Goal: Information Seeking & Learning: Learn about a topic

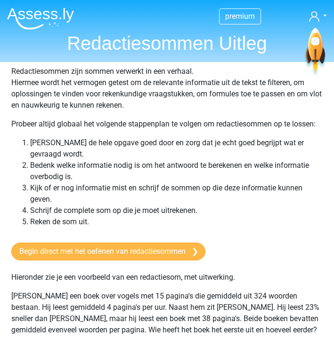
click at [111, 243] on link "Begin direct met het oefenen van redactiesommen" at bounding box center [108, 252] width 194 height 18
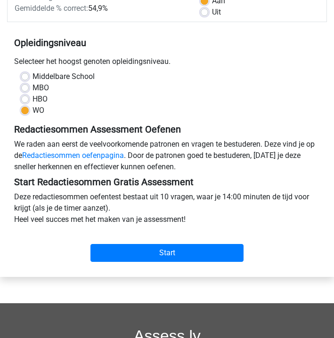
scroll to position [147, 0]
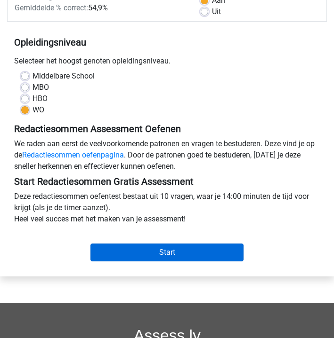
click at [171, 253] on input "Start" at bounding box center [166, 253] width 153 height 18
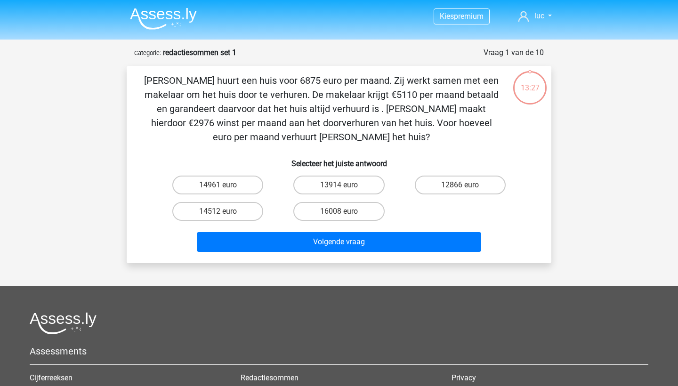
click at [221, 187] on input "14961 euro" at bounding box center [221, 188] width 6 height 6
radio input "true"
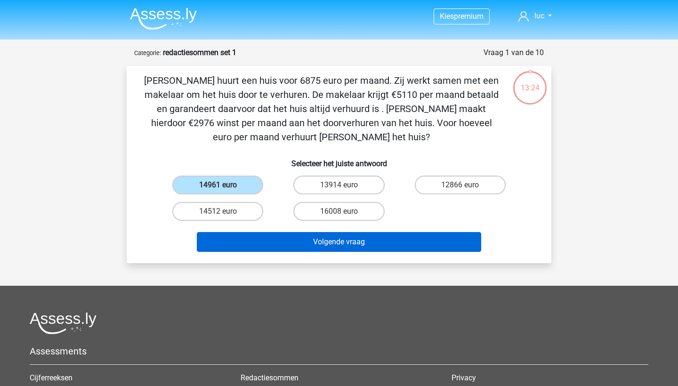
click at [275, 238] on button "Volgende vraag" at bounding box center [339, 242] width 285 height 20
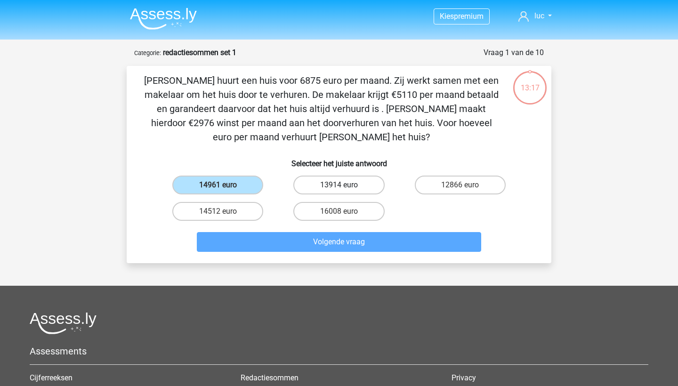
click at [331, 185] on label "13914 euro" at bounding box center [338, 185] width 91 height 19
click at [333, 185] on input "13914 euro" at bounding box center [342, 188] width 6 height 6
radio input "true"
click at [221, 188] on input "14961 euro" at bounding box center [221, 188] width 6 height 6
radio input "true"
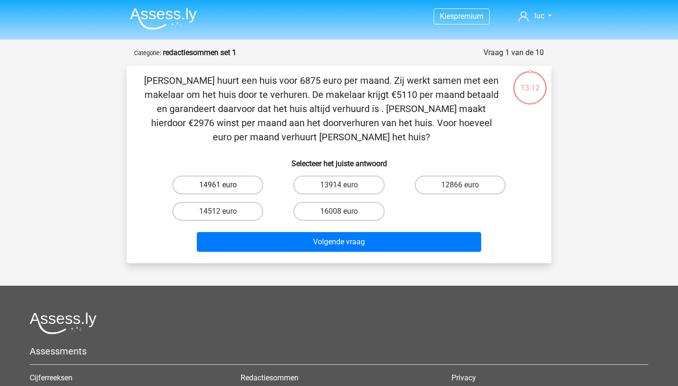
click at [248, 187] on label "14961 euro" at bounding box center [217, 185] width 91 height 19
click at [224, 187] on input "14961 euro" at bounding box center [221, 188] width 6 height 6
radio input "true"
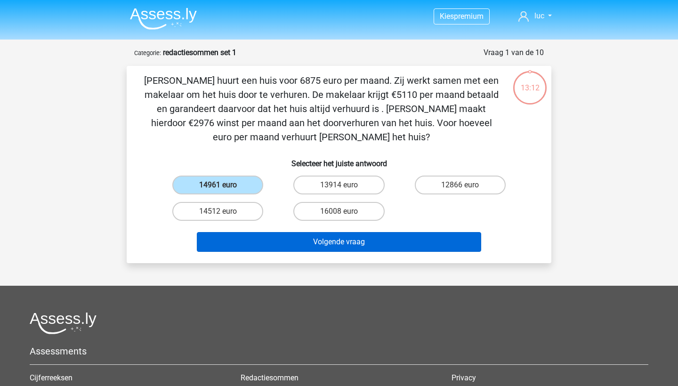
click at [280, 240] on button "Volgende vraag" at bounding box center [339, 242] width 285 height 20
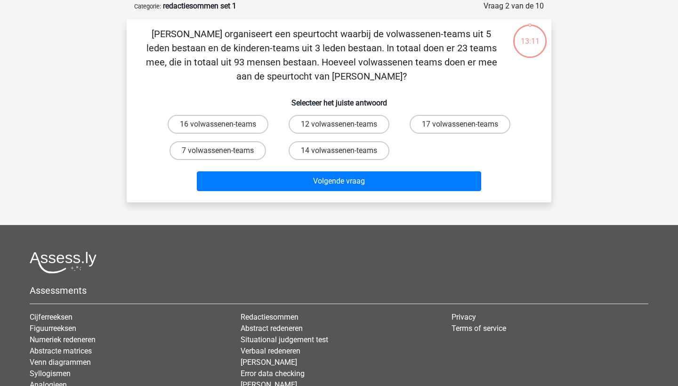
scroll to position [47, 0]
click at [253, 155] on label "7 volwassenen-teams" at bounding box center [217, 150] width 96 height 19
click at [224, 155] on input "7 volwassenen-teams" at bounding box center [221, 153] width 6 height 6
radio input "true"
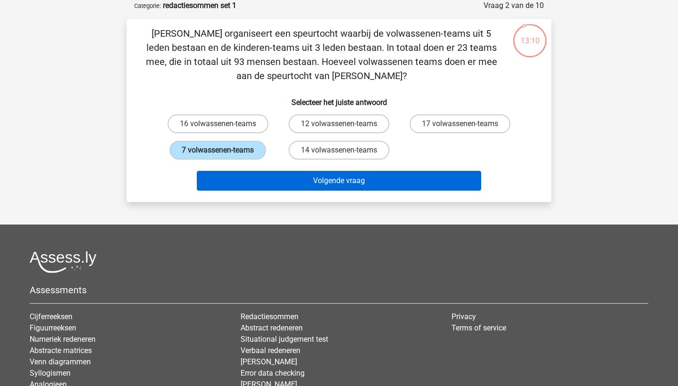
click at [265, 177] on button "Volgende vraag" at bounding box center [339, 181] width 285 height 20
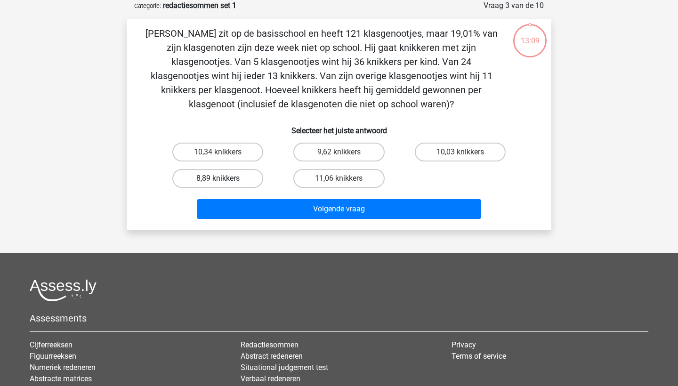
click at [232, 177] on label "8,89 knikkers" at bounding box center [217, 178] width 91 height 19
click at [224, 178] on input "8,89 knikkers" at bounding box center [221, 181] width 6 height 6
radio input "true"
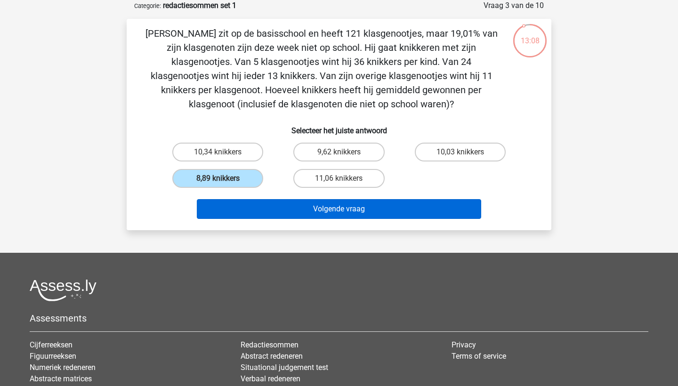
click at [264, 206] on button "Volgende vraag" at bounding box center [339, 209] width 285 height 20
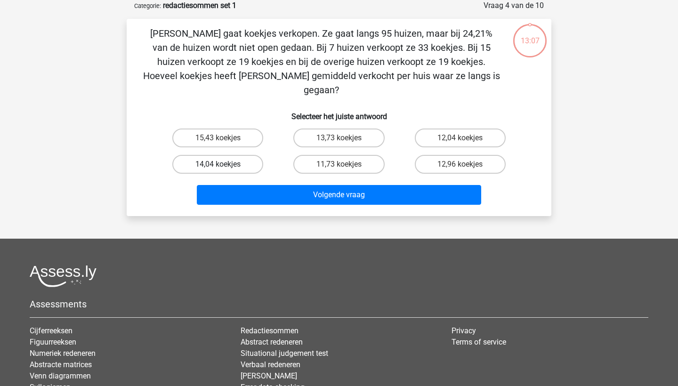
click at [224, 155] on label "14,04 koekjes" at bounding box center [217, 164] width 91 height 19
click at [224, 164] on input "14,04 koekjes" at bounding box center [221, 167] width 6 height 6
radio input "true"
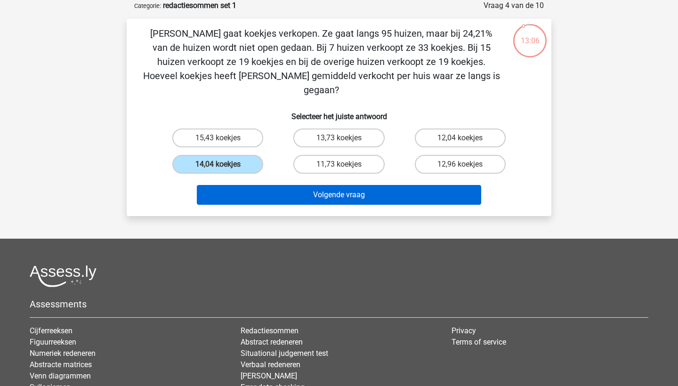
click at [248, 185] on button "Volgende vraag" at bounding box center [339, 195] width 285 height 20
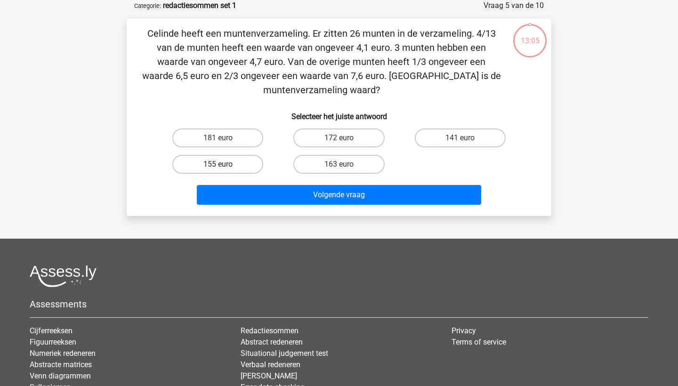
click at [227, 164] on label "155 euro" at bounding box center [217, 164] width 91 height 19
click at [224, 164] on input "155 euro" at bounding box center [221, 167] width 6 height 6
radio input "true"
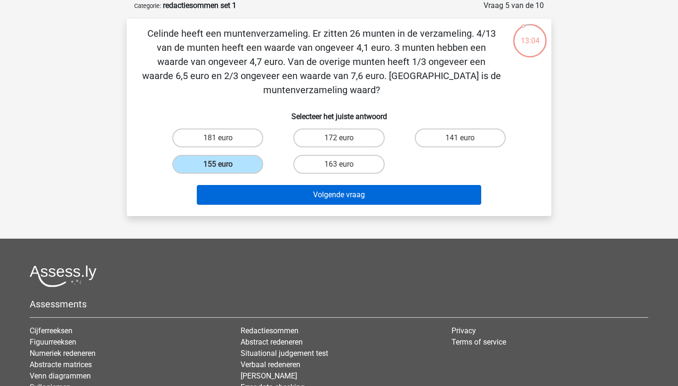
click at [243, 185] on button "Volgende vraag" at bounding box center [339, 195] width 285 height 20
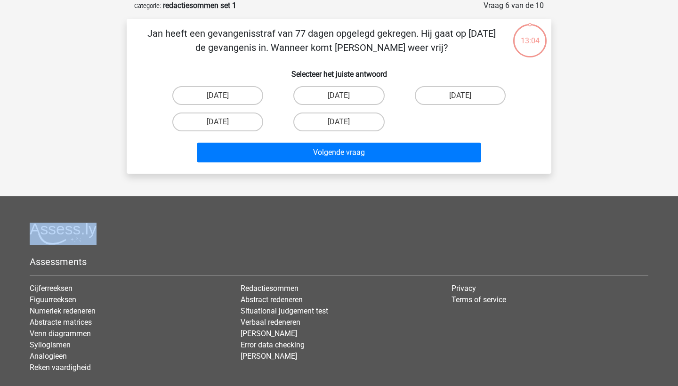
click at [214, 135] on div "Jan heeft een gevangenisstraf van 77 dagen opgelegd gekregen. Hij gaat op 28 me…" at bounding box center [338, 96] width 417 height 140
click at [213, 117] on label "18 augustus" at bounding box center [217, 121] width 91 height 19
click at [218, 122] on input "18 augustus" at bounding box center [221, 125] width 6 height 6
radio input "true"
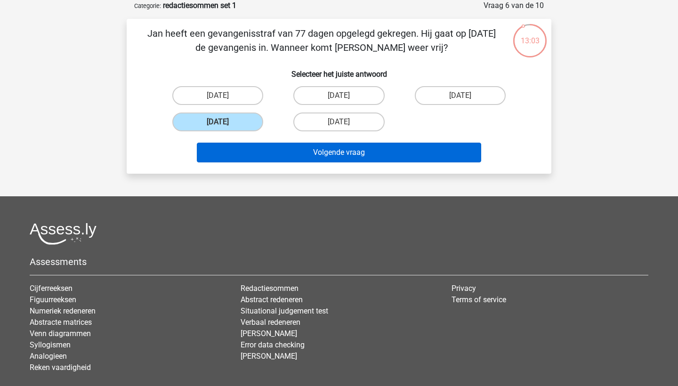
click at [237, 159] on button "Volgende vraag" at bounding box center [339, 153] width 285 height 20
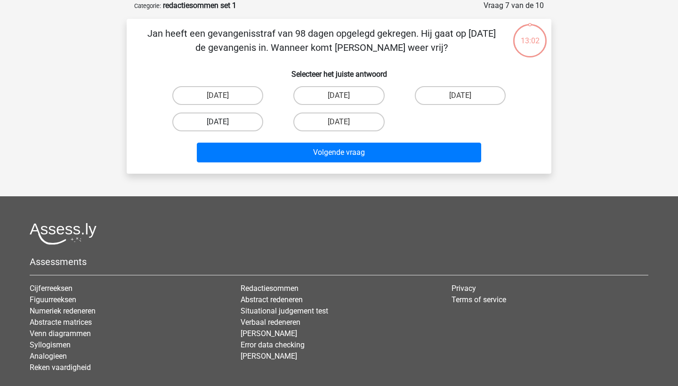
click at [215, 119] on label "14 augustus" at bounding box center [217, 121] width 91 height 19
click at [218, 122] on input "14 augustus" at bounding box center [221, 125] width 6 height 6
radio input "true"
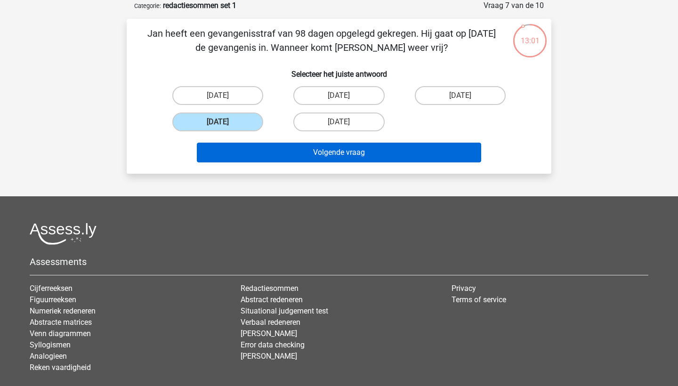
click at [230, 152] on button "Volgende vraag" at bounding box center [339, 153] width 285 height 20
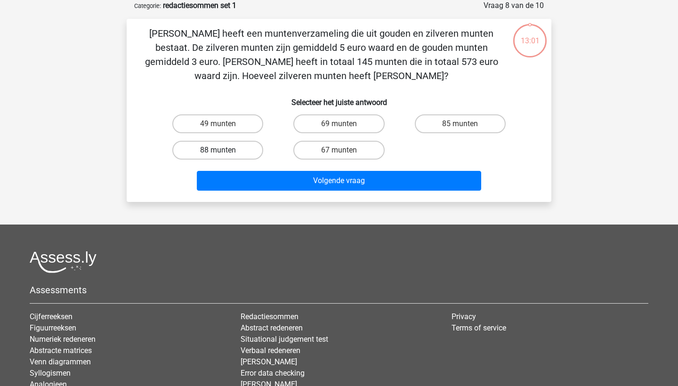
click at [224, 144] on label "88 munten" at bounding box center [217, 150] width 91 height 19
click at [224, 150] on input "88 munten" at bounding box center [221, 153] width 6 height 6
radio input "true"
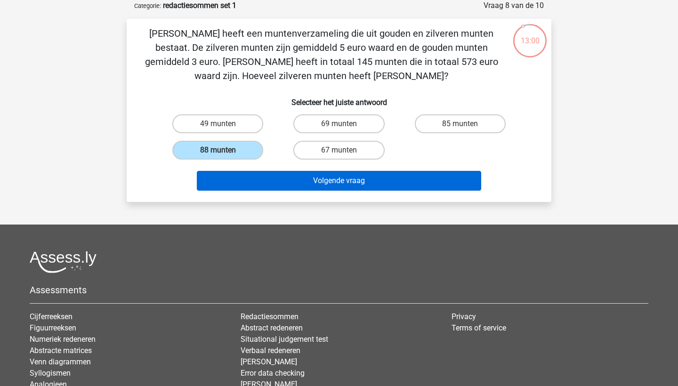
click at [231, 179] on button "Volgende vraag" at bounding box center [339, 181] width 285 height 20
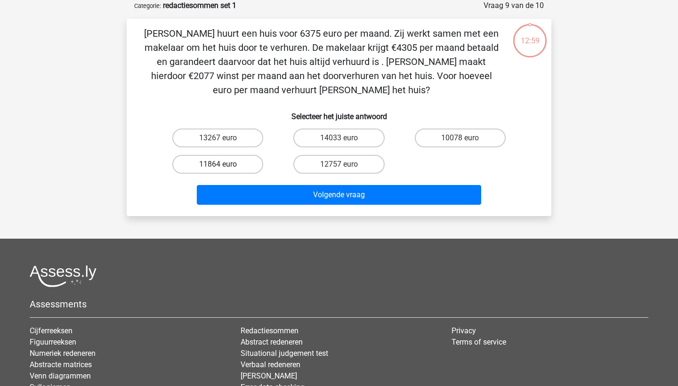
click at [224, 164] on label "11864 euro" at bounding box center [217, 164] width 91 height 19
click at [224, 164] on input "11864 euro" at bounding box center [221, 167] width 6 height 6
radio input "true"
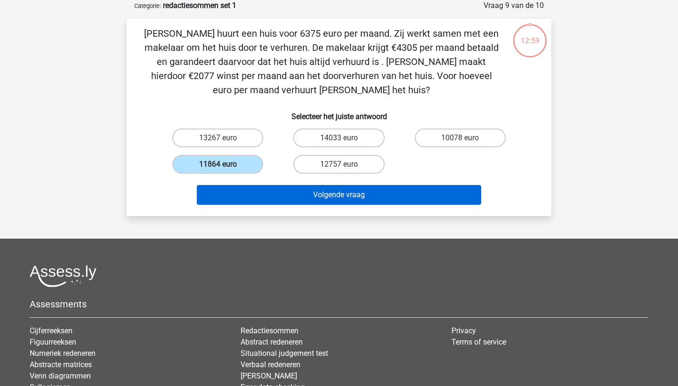
click at [235, 188] on button "Volgende vraag" at bounding box center [339, 195] width 285 height 20
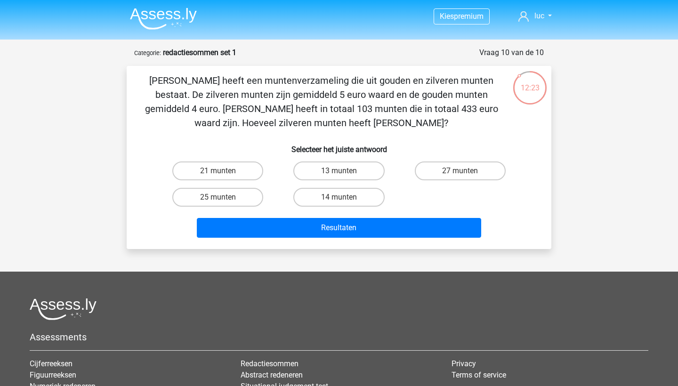
scroll to position [0, 0]
